Goal: Complete application form

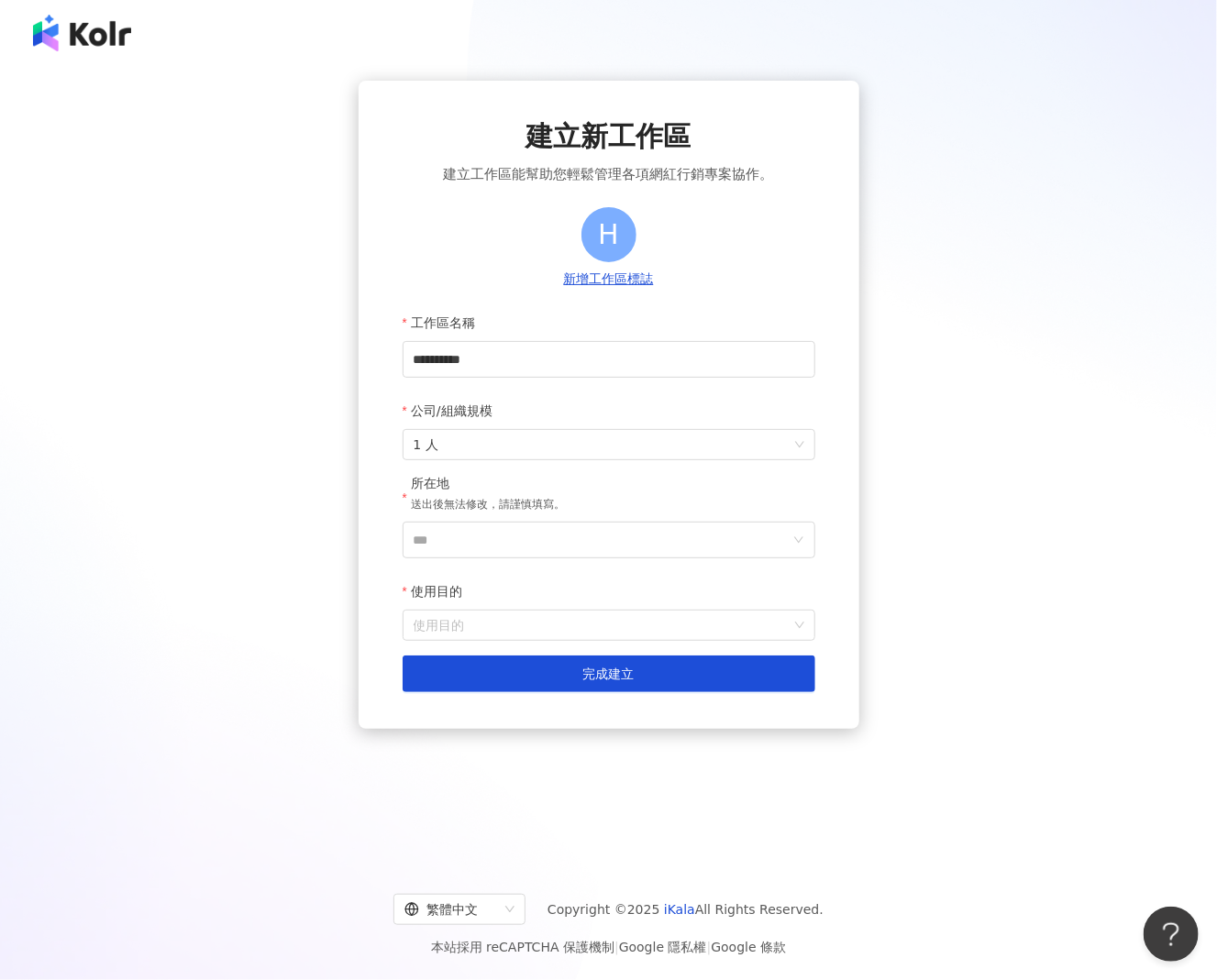
click at [721, 395] on div "公司/組織規模" at bounding box center [608, 410] width 413 height 37
click at [456, 539] on input "***" at bounding box center [602, 540] width 376 height 35
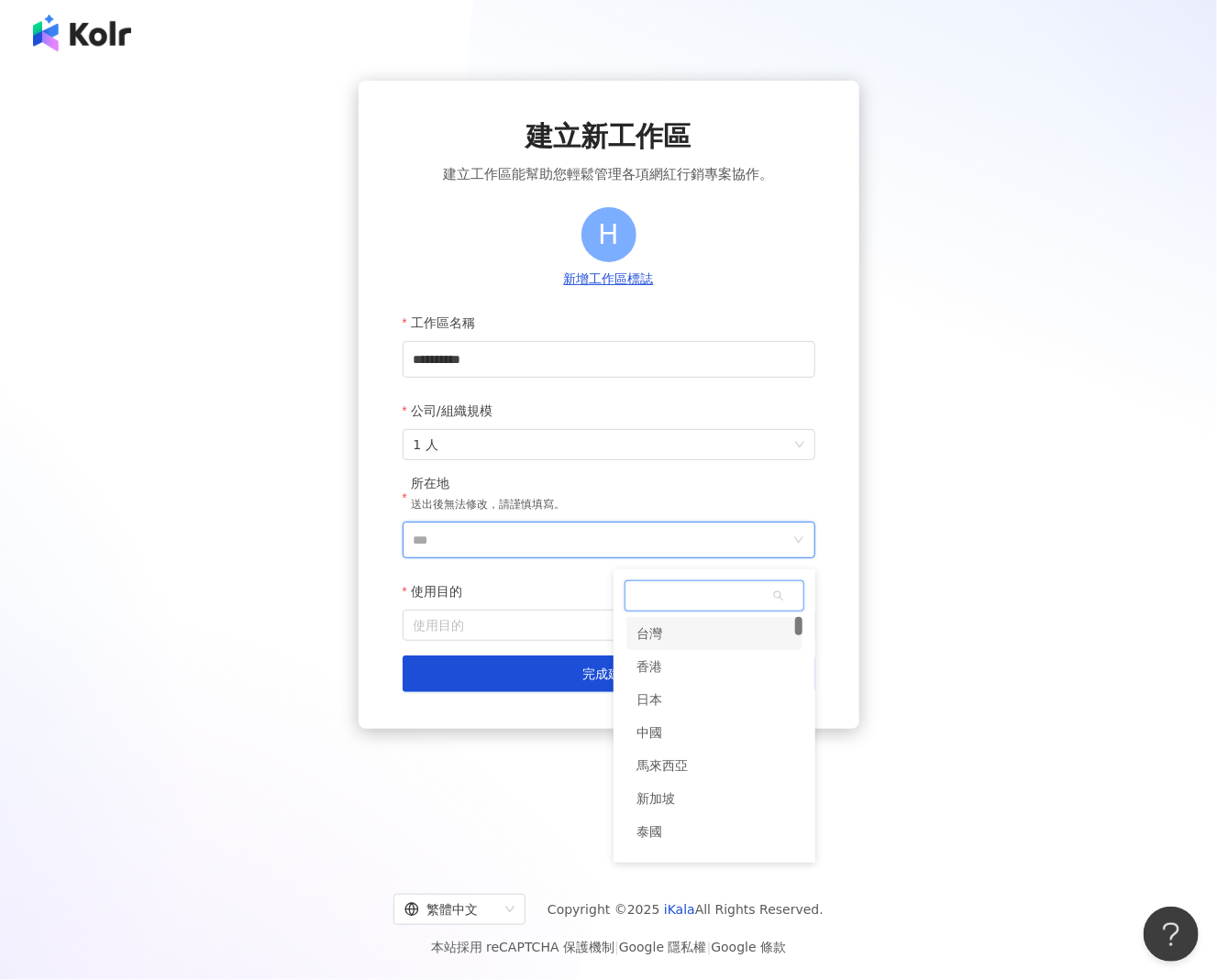
click at [667, 645] on div "台灣" at bounding box center [714, 633] width 176 height 33
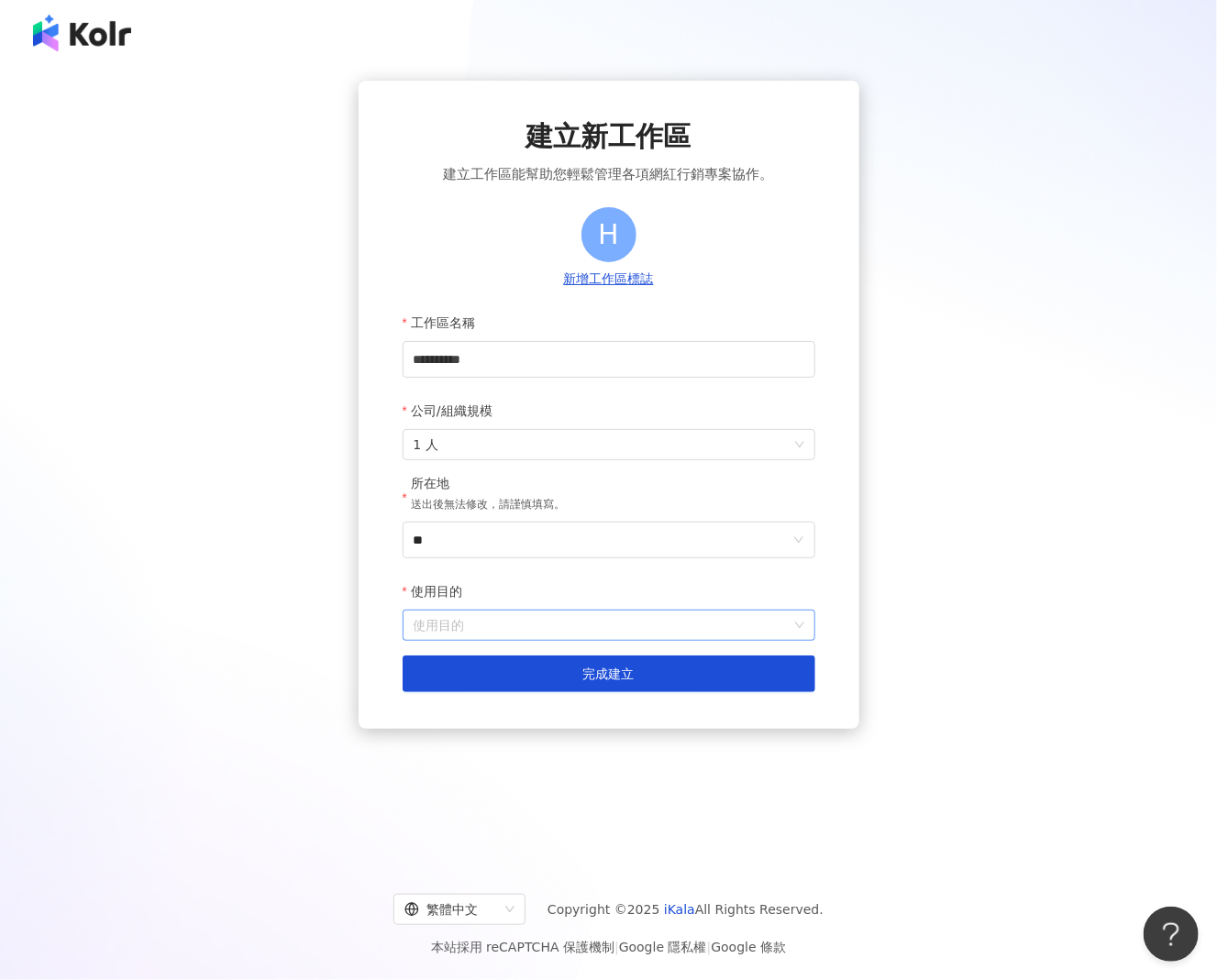
click at [503, 630] on input "使用目的" at bounding box center [608, 625] width 390 height 29
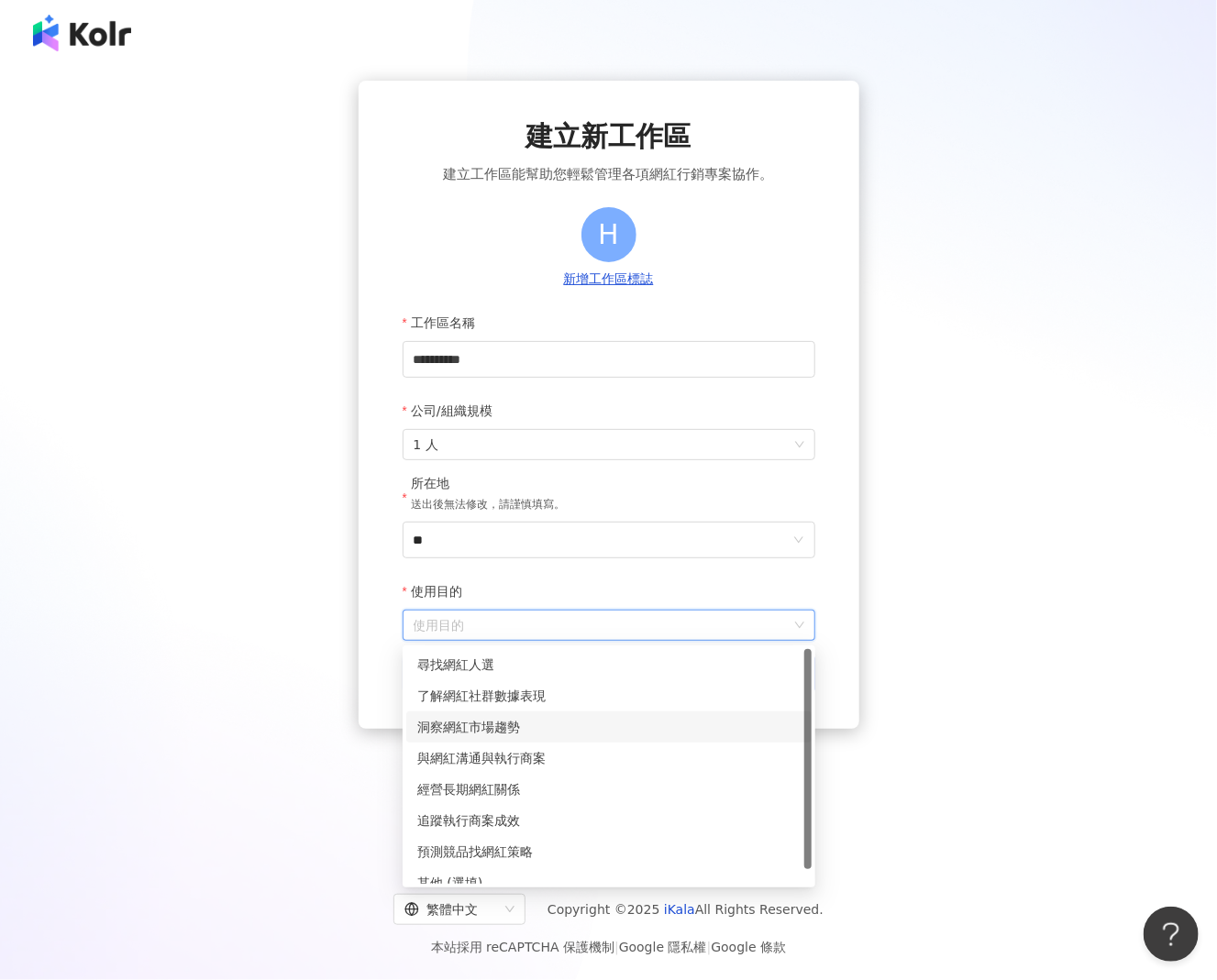
click at [475, 715] on div "洞察網紅市場趨勢" at bounding box center [608, 727] width 405 height 31
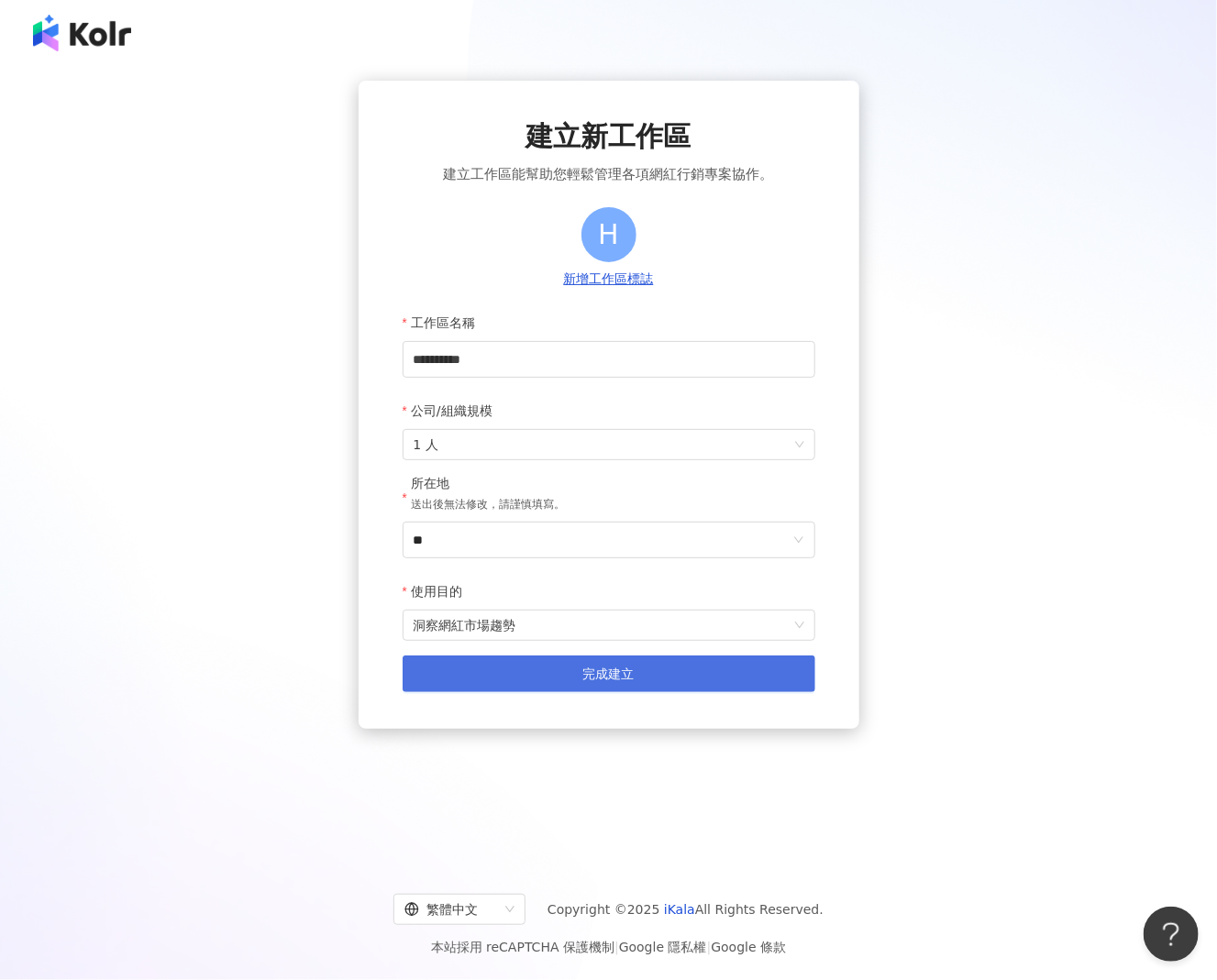
click at [505, 677] on button "完成建立" at bounding box center [608, 674] width 413 height 37
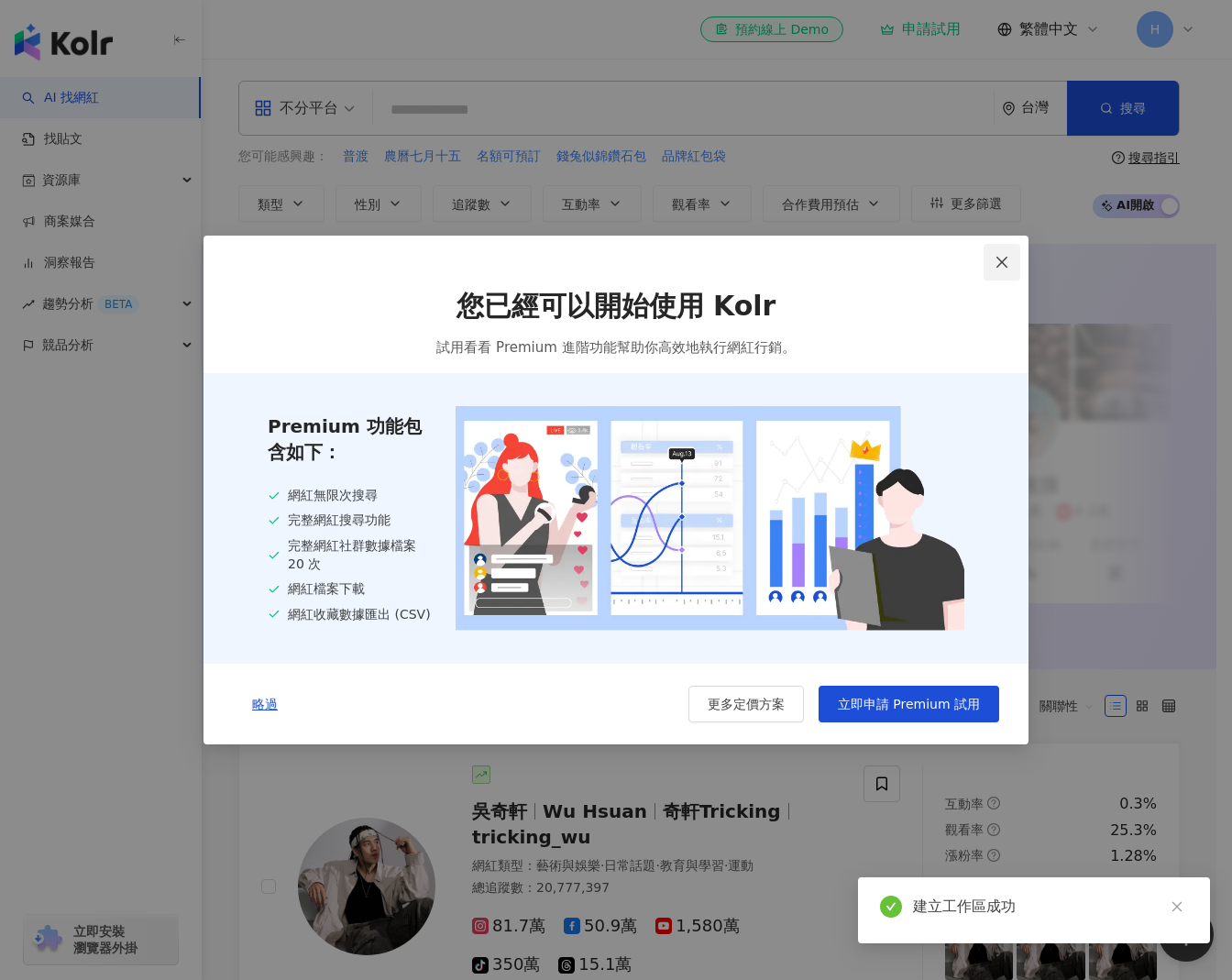
click at [1001, 260] on icon "close" at bounding box center [1002, 263] width 11 height 11
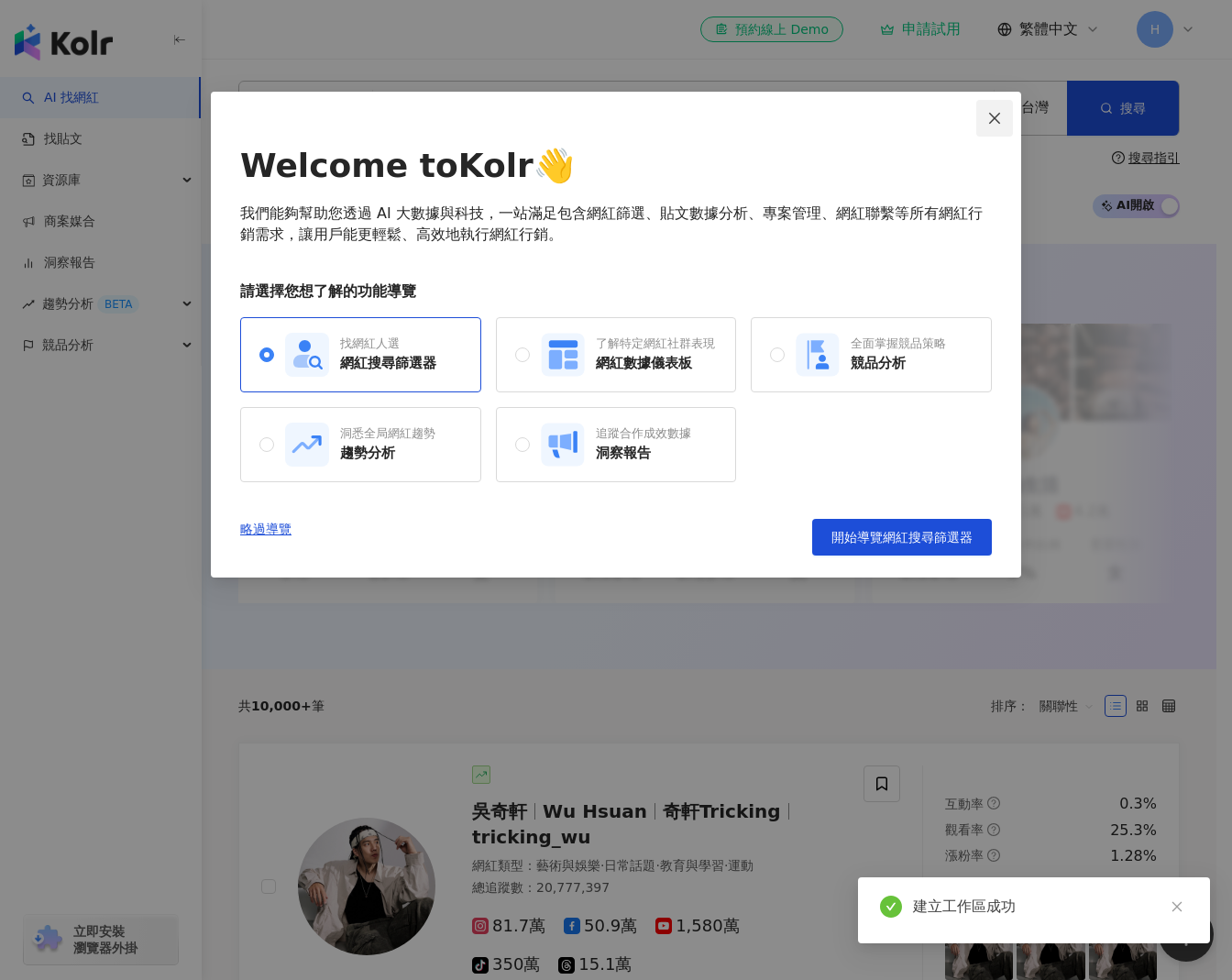
click at [998, 121] on icon "close" at bounding box center [995, 117] width 11 height 11
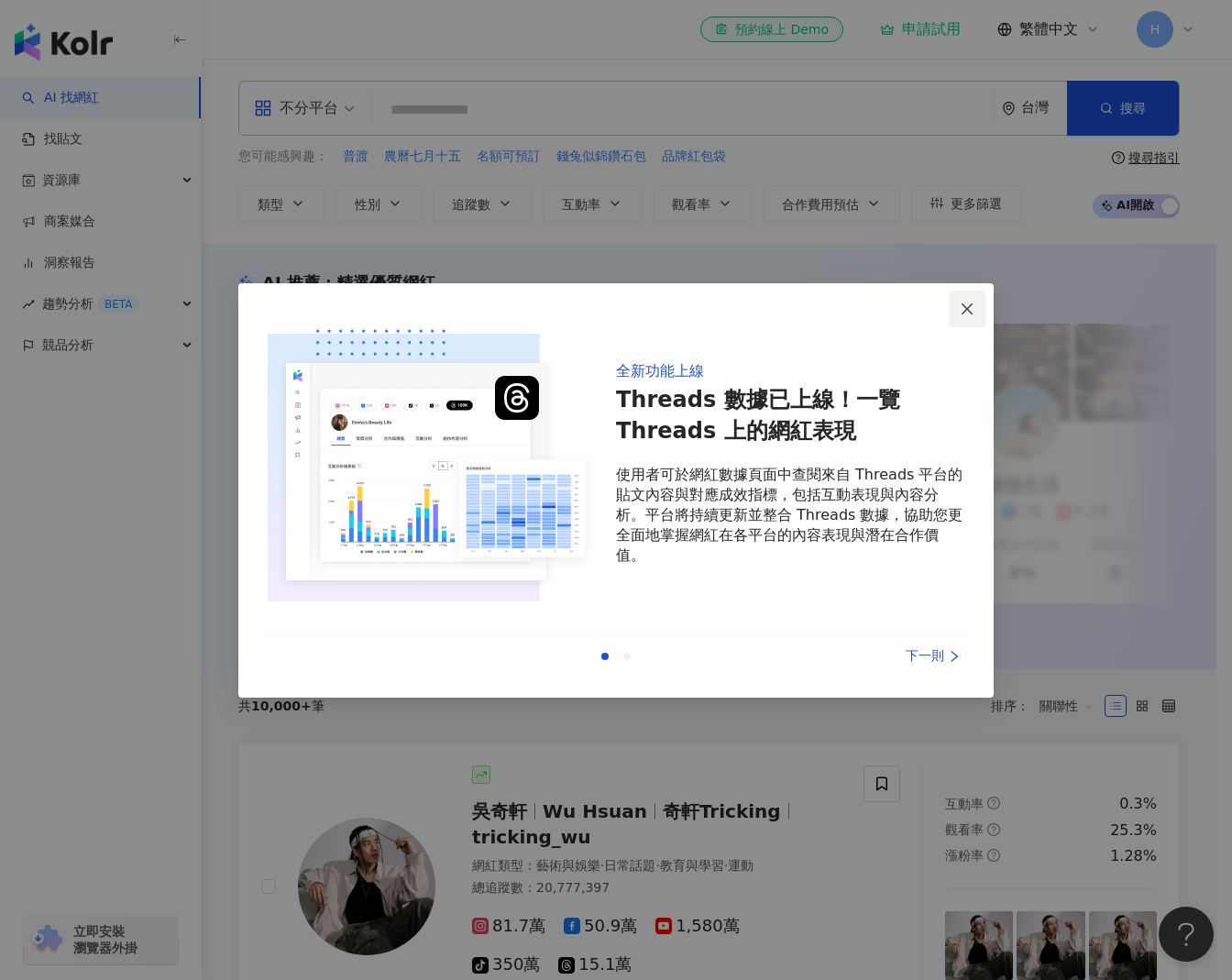
click at [964, 298] on button "Close" at bounding box center [967, 309] width 37 height 37
